Goal: Complete application form: Complete application form

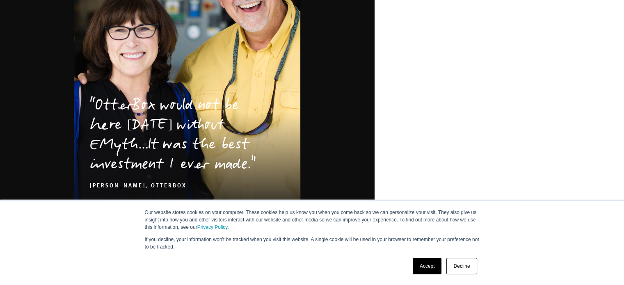
scroll to position [1313, 0]
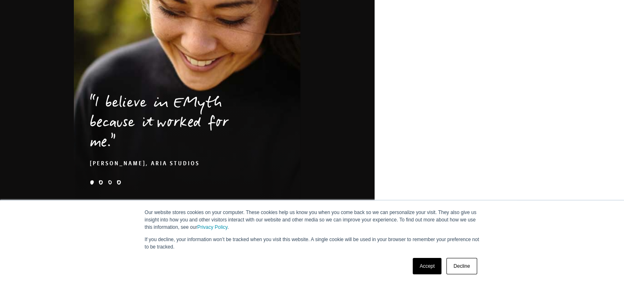
click at [462, 265] on link "Decline" at bounding box center [461, 266] width 30 height 16
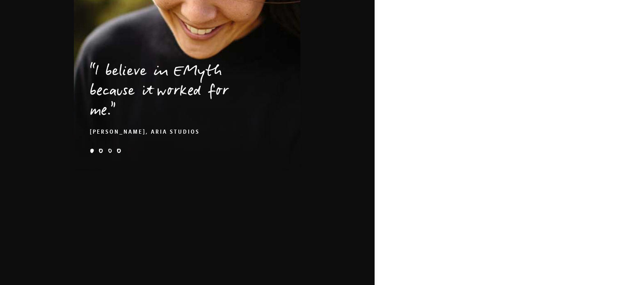
scroll to position [1346, 0]
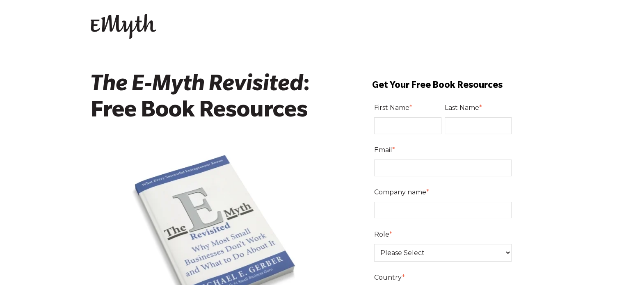
click at [396, 121] on input "First Name *" at bounding box center [407, 125] width 67 height 16
type input "[PERSON_NAME]"
type input "[PERSON_NAME][EMAIL_ADDRESS][DOMAIN_NAME]"
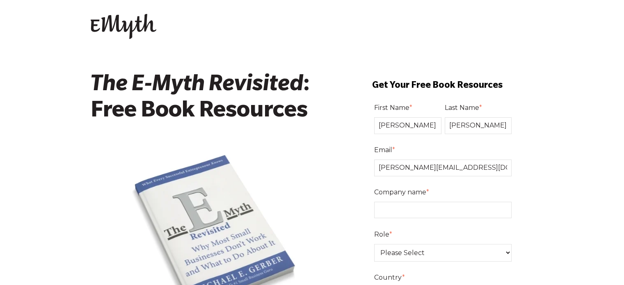
type input "[PERSON_NAME] [PERSON_NAME] Co"
select select "[GEOGRAPHIC_DATA]"
type input "17854569880"
drag, startPoint x: 463, startPoint y: 164, endPoint x: 304, endPoint y: 171, distance: 159.8
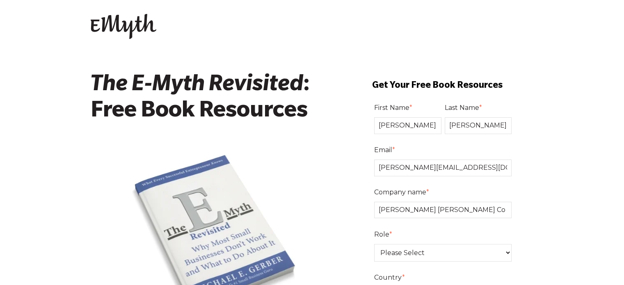
click at [304, 171] on img at bounding box center [217, 235] width 203 height 187
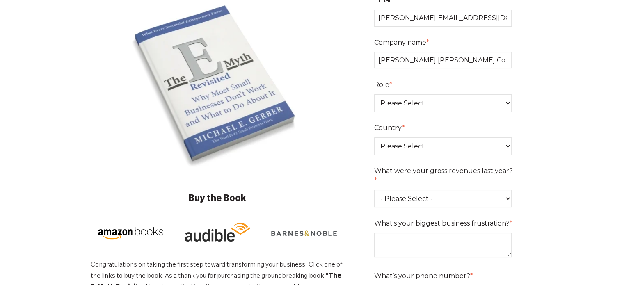
scroll to position [164, 0]
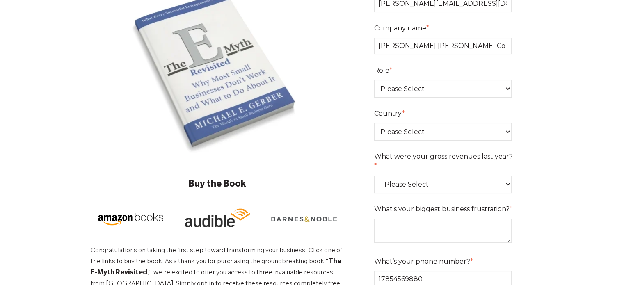
click at [403, 92] on select "Please Select Owner Partner / Co-Owner Executive Employee / Other" at bounding box center [443, 89] width 138 height 18
select select "Executive"
click at [374, 80] on select "Please Select Owner Partner / Co-Owner Executive Employee / Other" at bounding box center [443, 89] width 138 height 18
click at [408, 176] on select "- Please Select - 0-75K 76-150K 151-275K 276-500K 501-750K 751-1M 1-2.5M 2.5-5M…" at bounding box center [443, 185] width 138 height 18
select select "5-10M"
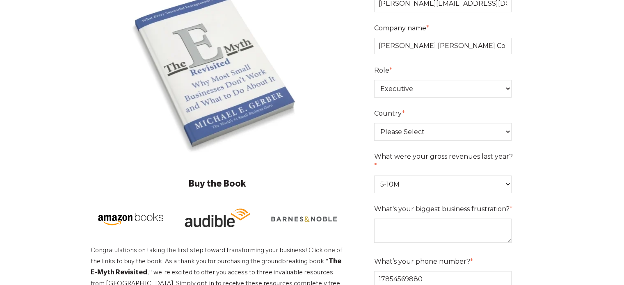
click at [374, 176] on select "- Please Select - 0-75K 76-150K 151-275K 276-500K 501-750K 751-1M 1-2.5M 2.5-5M…" at bounding box center [443, 185] width 138 height 18
click at [352, 149] on div "The E-Myth Revisited : Free Book Resources Buy the Book Congratulations on taki…" at bounding box center [312, 236] width 443 height 664
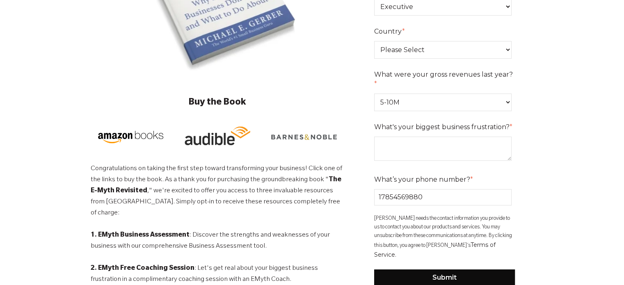
click at [420, 137] on textarea "What's your biggest business frustration? *" at bounding box center [443, 149] width 138 height 24
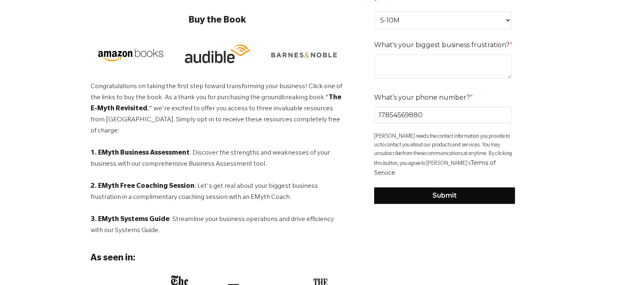
scroll to position [287, 0]
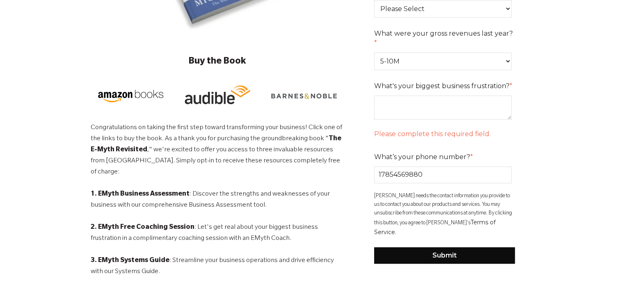
drag, startPoint x: 428, startPoint y: 140, endPoint x: 335, endPoint y: 149, distance: 93.5
click at [335, 149] on div "The E-Myth Revisited : Free Book Resources Buy the Book Congratulations on taki…" at bounding box center [312, 113] width 443 height 664
type input "78557144095"
click at [520, 88] on form "First Name * [PERSON_NAME] Last Name * [PERSON_NAME] Email * [PERSON_NAME][EMAI…" at bounding box center [445, 39] width 178 height 466
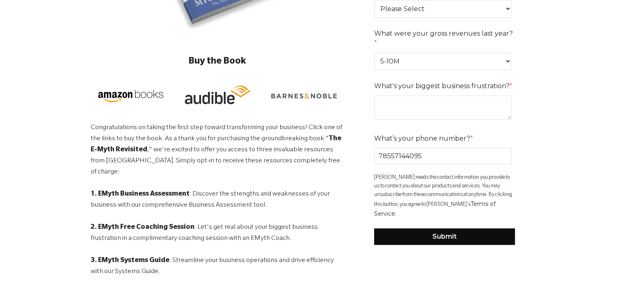
click at [456, 96] on textarea "What's your biggest business frustration? *" at bounding box center [443, 108] width 138 height 24
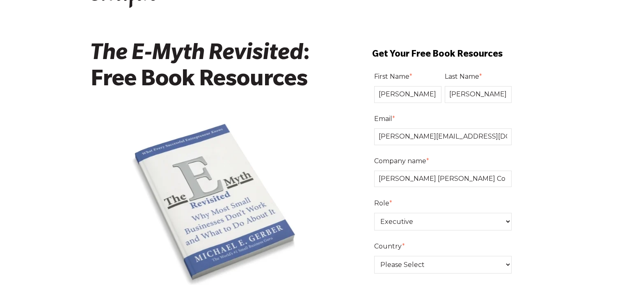
scroll to position [0, 0]
